Goal: Information Seeking & Learning: Check status

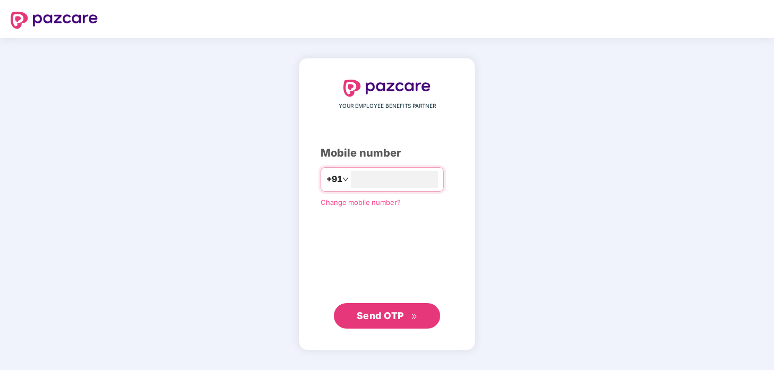
type input "**********"
click at [376, 320] on span "Send OTP" at bounding box center [380, 315] width 47 height 11
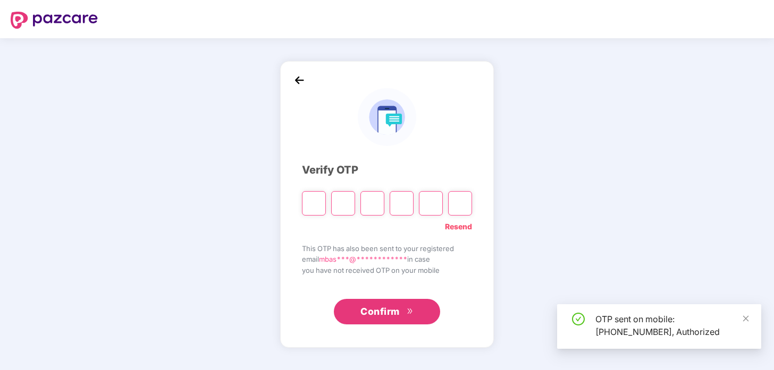
type input "*"
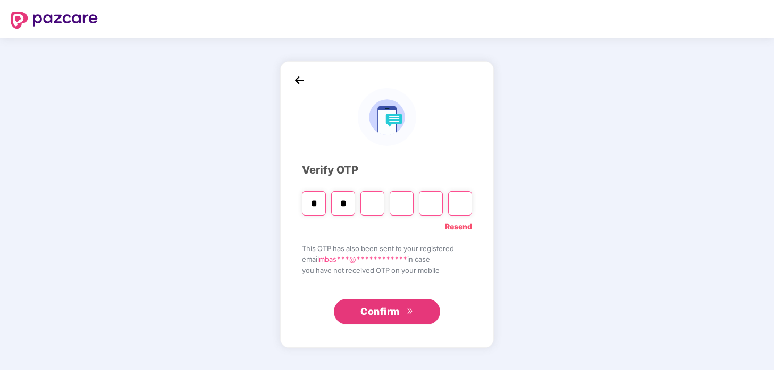
click at [363, 202] on input "Digit 3" at bounding box center [372, 203] width 24 height 24
type input "*"
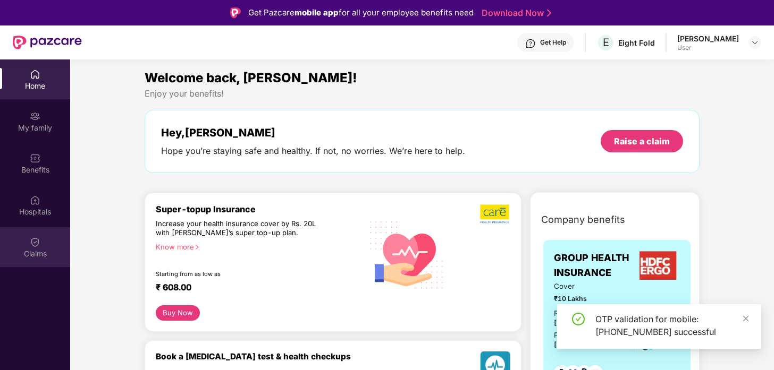
click at [35, 249] on div "Claims" at bounding box center [35, 254] width 70 height 11
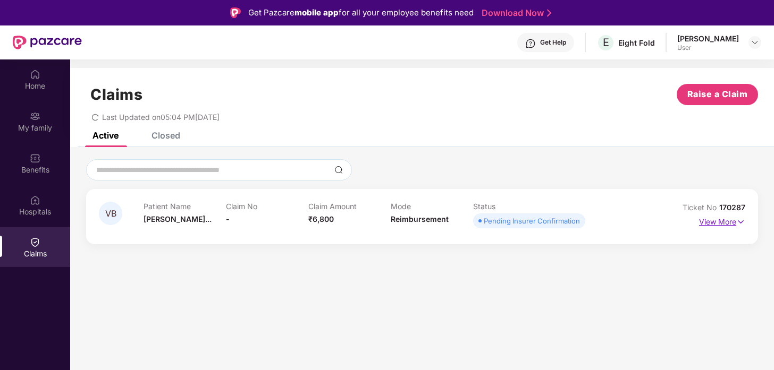
click at [741, 223] on img at bounding box center [740, 222] width 9 height 12
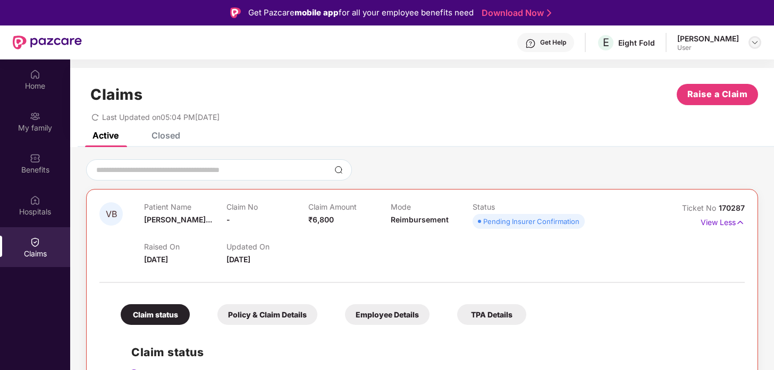
click at [755, 41] on img at bounding box center [754, 42] width 9 height 9
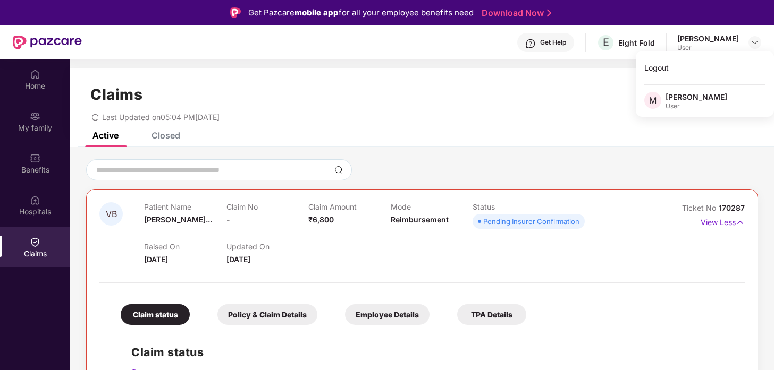
click at [457, 151] on div "VB Patient Name Varsha Bhaska... Claim No - Claim Amount ₹6,800 Mode Reimbursem…" at bounding box center [422, 357] width 704 height 421
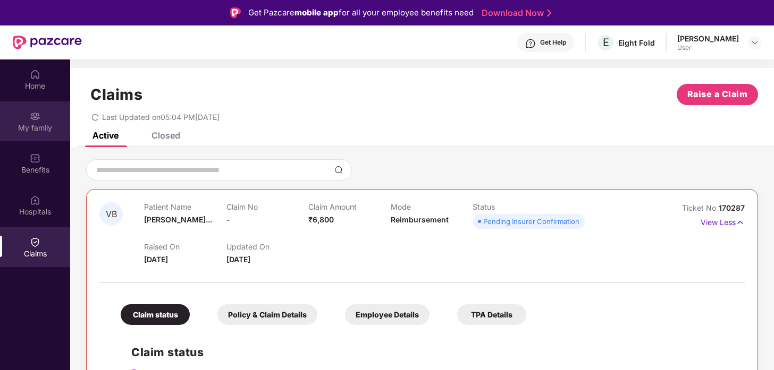
click at [33, 119] on img at bounding box center [35, 116] width 11 height 11
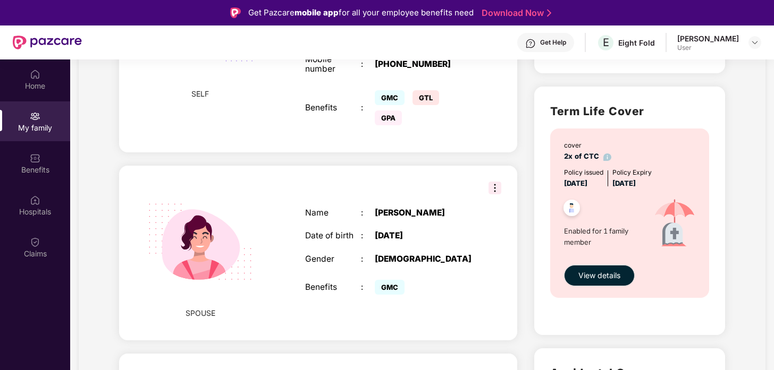
scroll to position [314, 0]
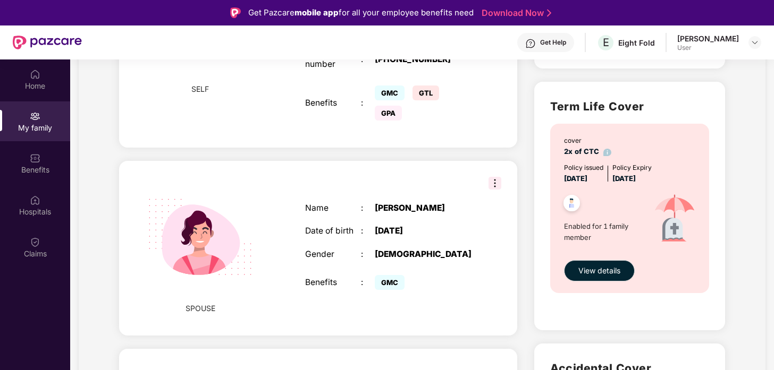
click at [496, 187] on img at bounding box center [494, 183] width 13 height 13
click at [456, 187] on div "SPOUSE Name : Aiswarya Ganapathi Date of birth : 29 Nov 1998 Gender : FEMALE Be…" at bounding box center [318, 248] width 399 height 175
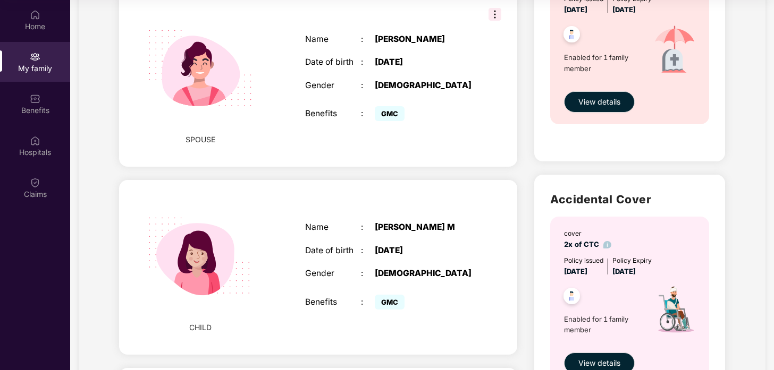
scroll to position [0, 0]
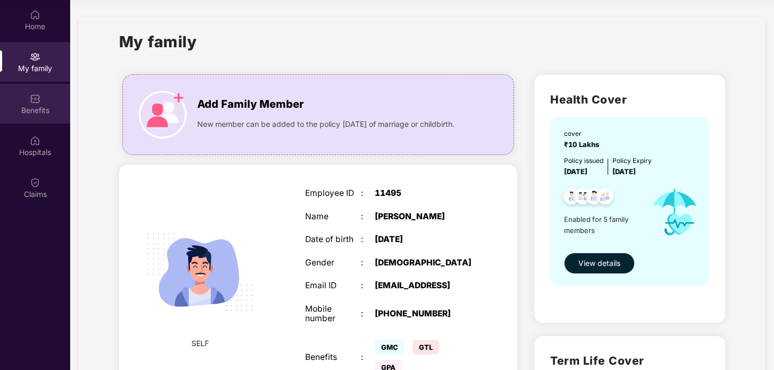
click at [39, 98] on img at bounding box center [35, 99] width 11 height 11
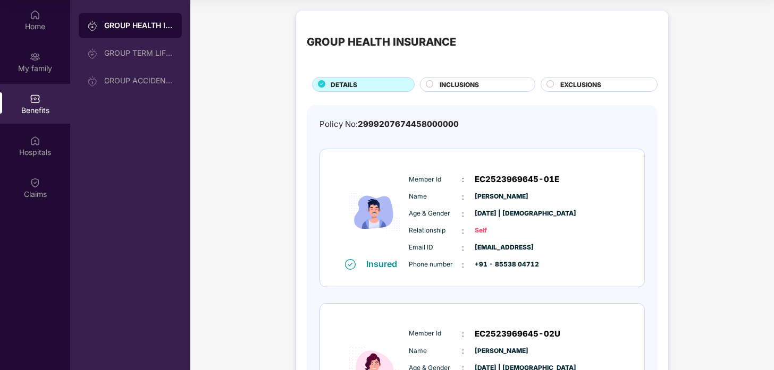
click at [433, 72] on div "GROUP HEALTH INSURANCE DETAILS INCLUSIONS EXCLUSIONS" at bounding box center [482, 56] width 351 height 71
click at [31, 61] on img at bounding box center [35, 57] width 11 height 11
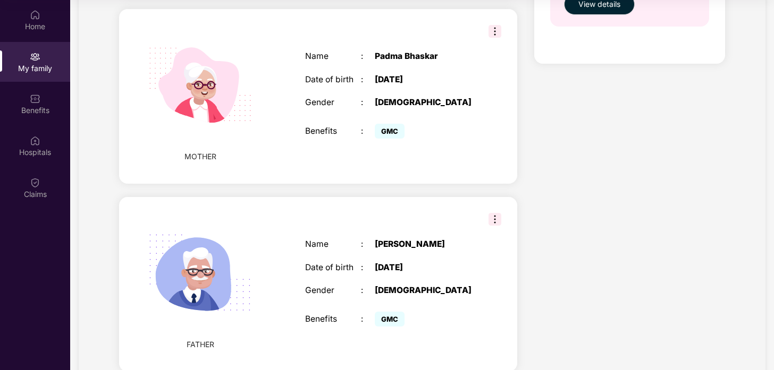
scroll to position [831, 0]
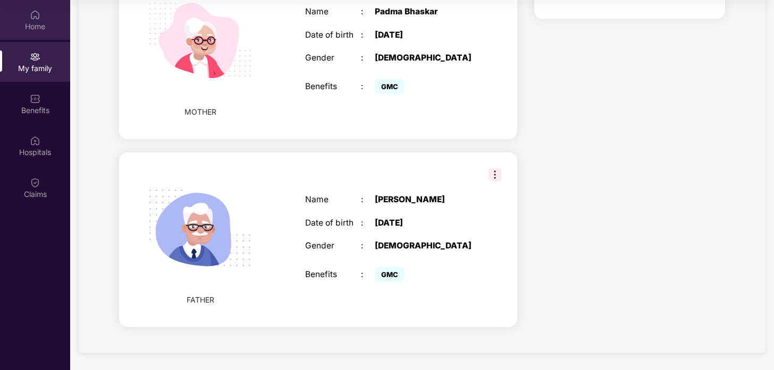
click at [39, 18] on img at bounding box center [35, 15] width 11 height 11
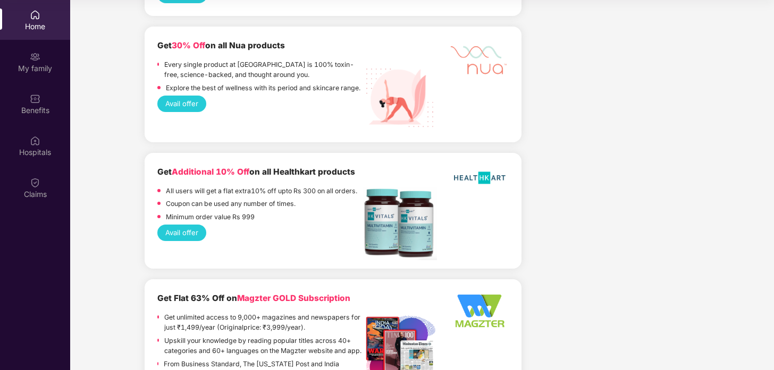
scroll to position [1556, 0]
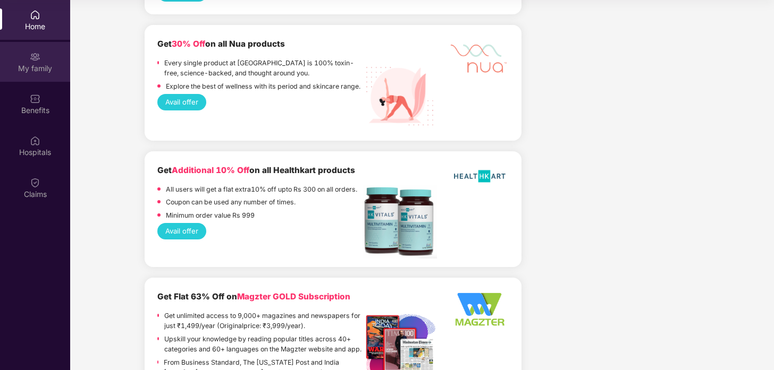
click at [38, 61] on img at bounding box center [35, 57] width 11 height 11
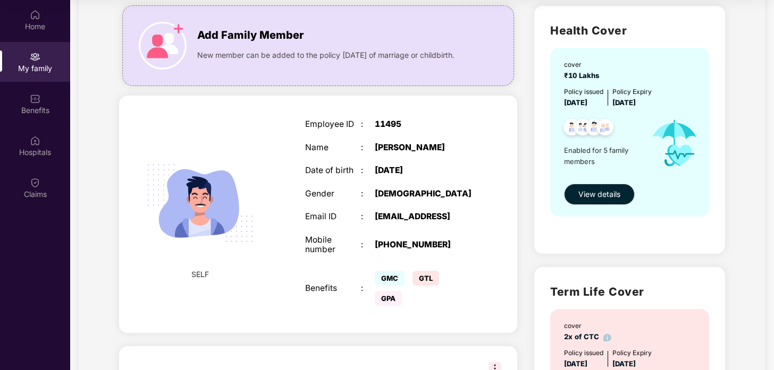
scroll to position [100, 0]
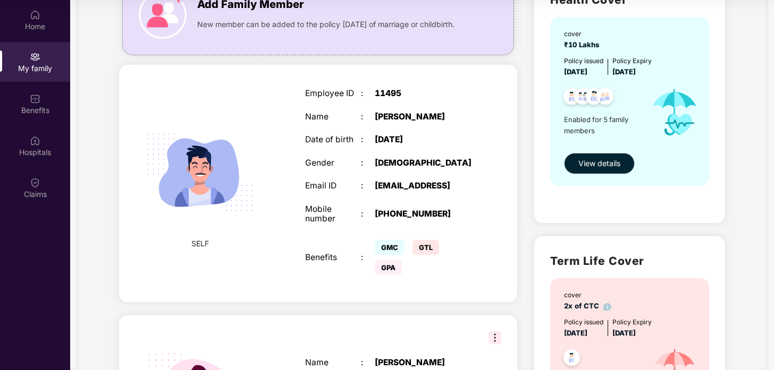
click at [590, 166] on span "View details" at bounding box center [599, 164] width 42 height 12
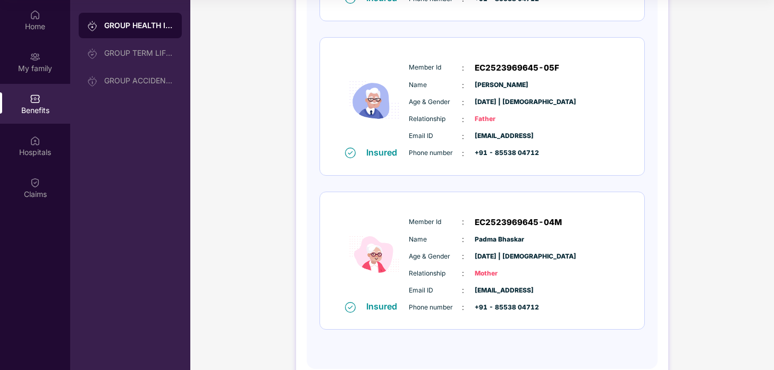
scroll to position [600, 0]
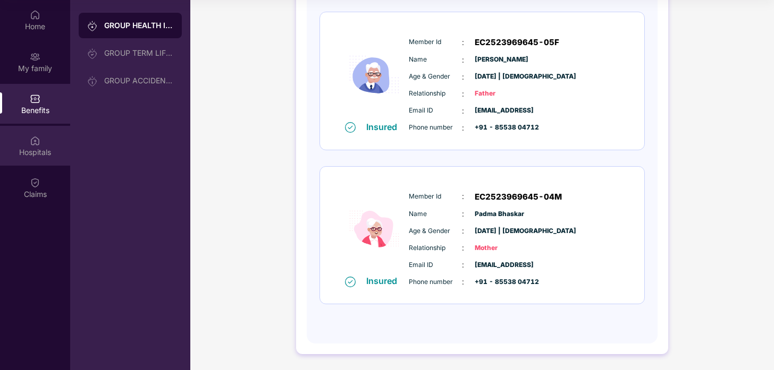
click at [41, 145] on div "Hospitals" at bounding box center [35, 146] width 70 height 40
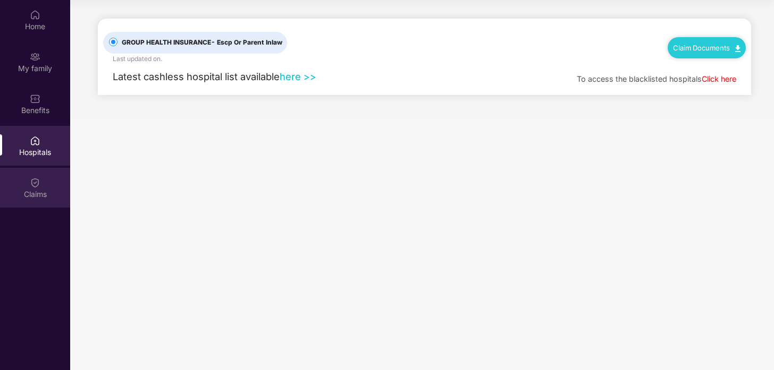
click at [33, 189] on div "Claims" at bounding box center [35, 194] width 70 height 11
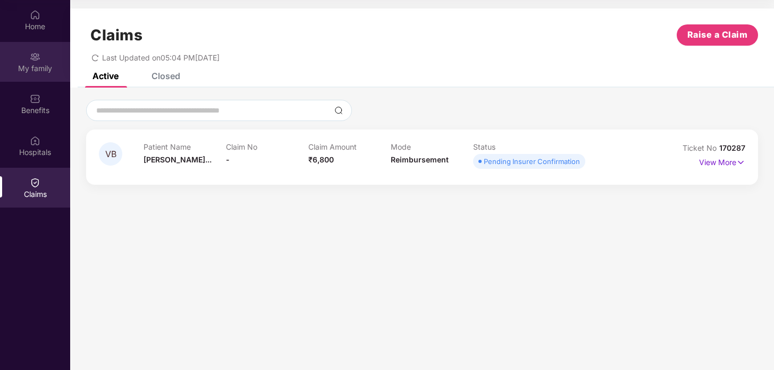
click at [33, 57] on img at bounding box center [35, 57] width 11 height 11
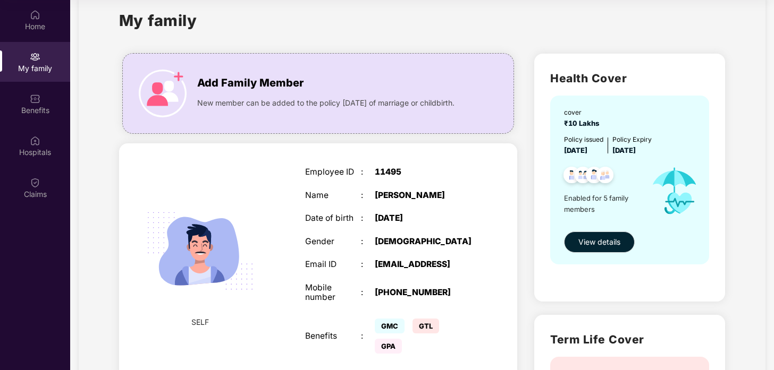
scroll to position [25, 0]
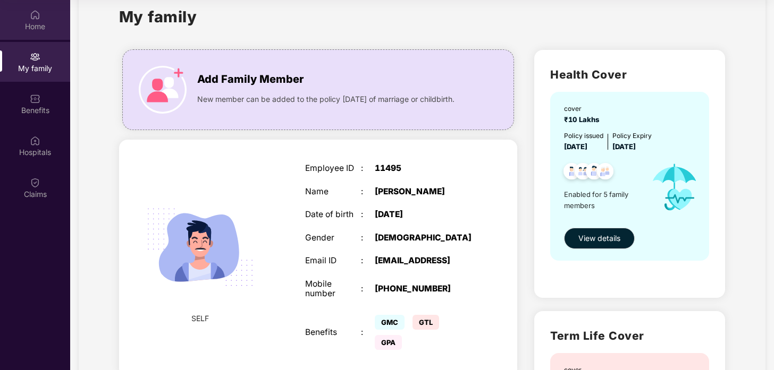
click at [33, 6] on div "Home" at bounding box center [35, 20] width 70 height 40
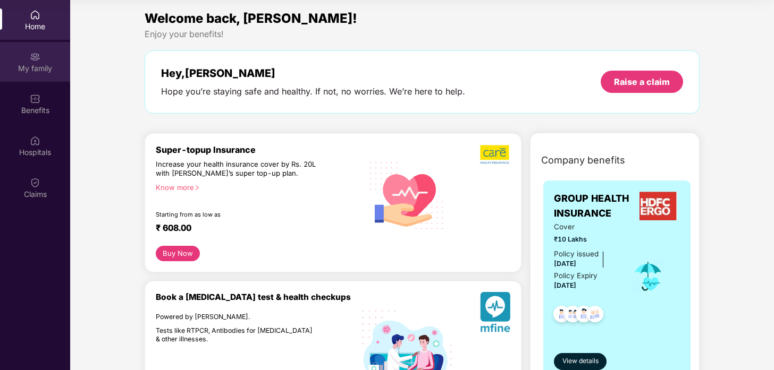
click at [40, 62] on div "My family" at bounding box center [35, 62] width 70 height 40
